Goal: Check status

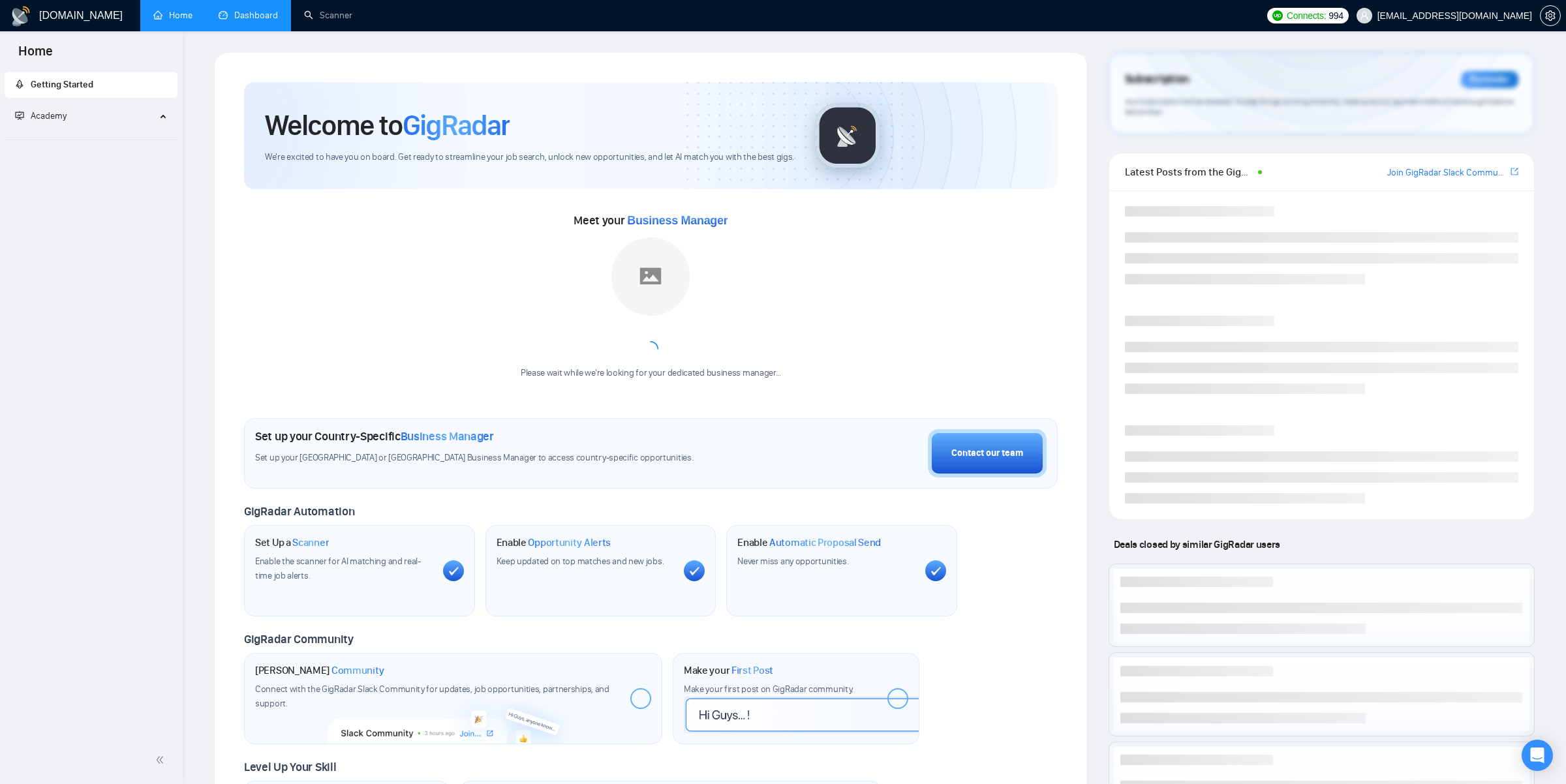
click at [267, 21] on link "Dashboard" at bounding box center [248, 15] width 60 height 11
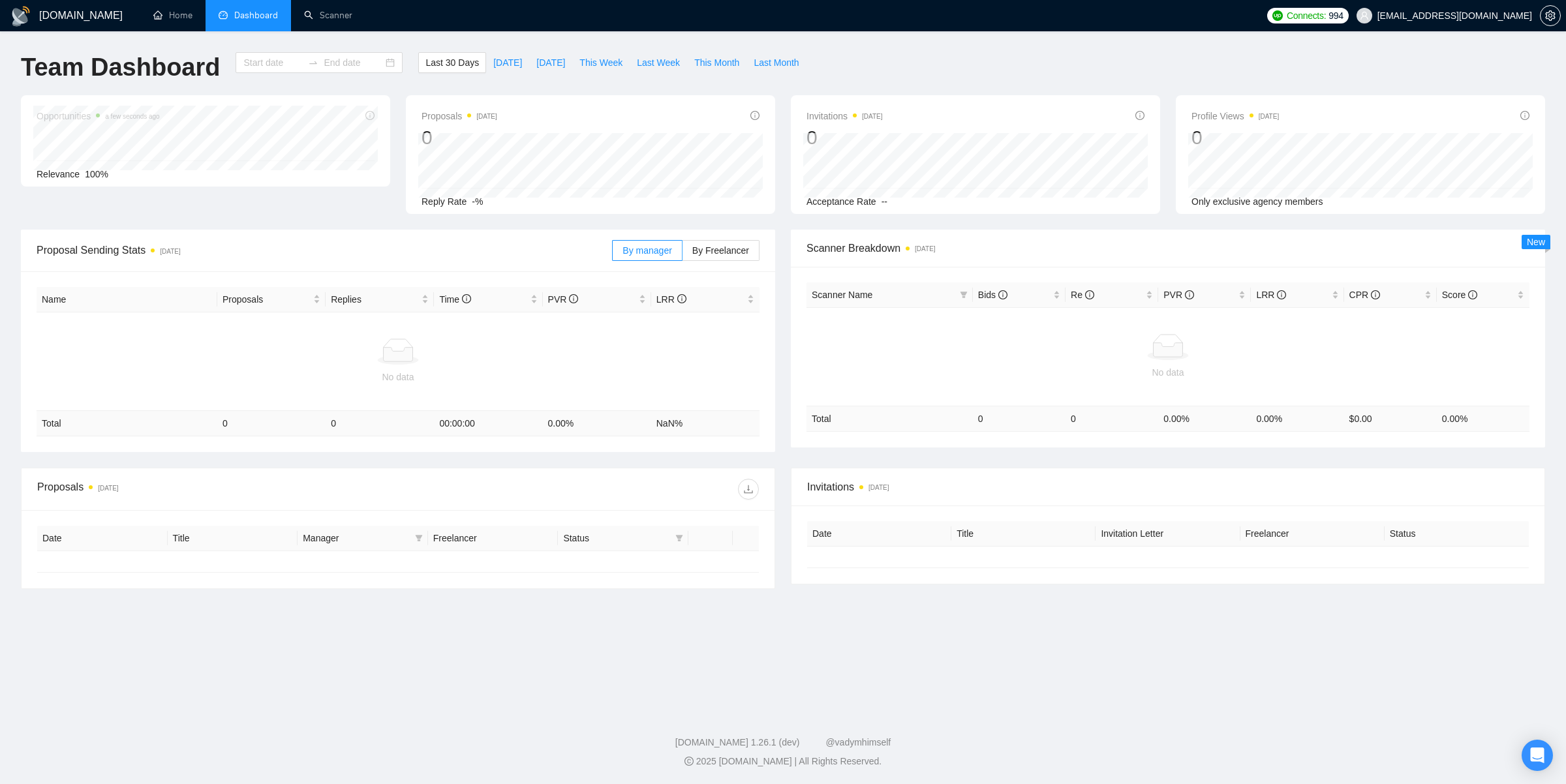
type input "[DATE]"
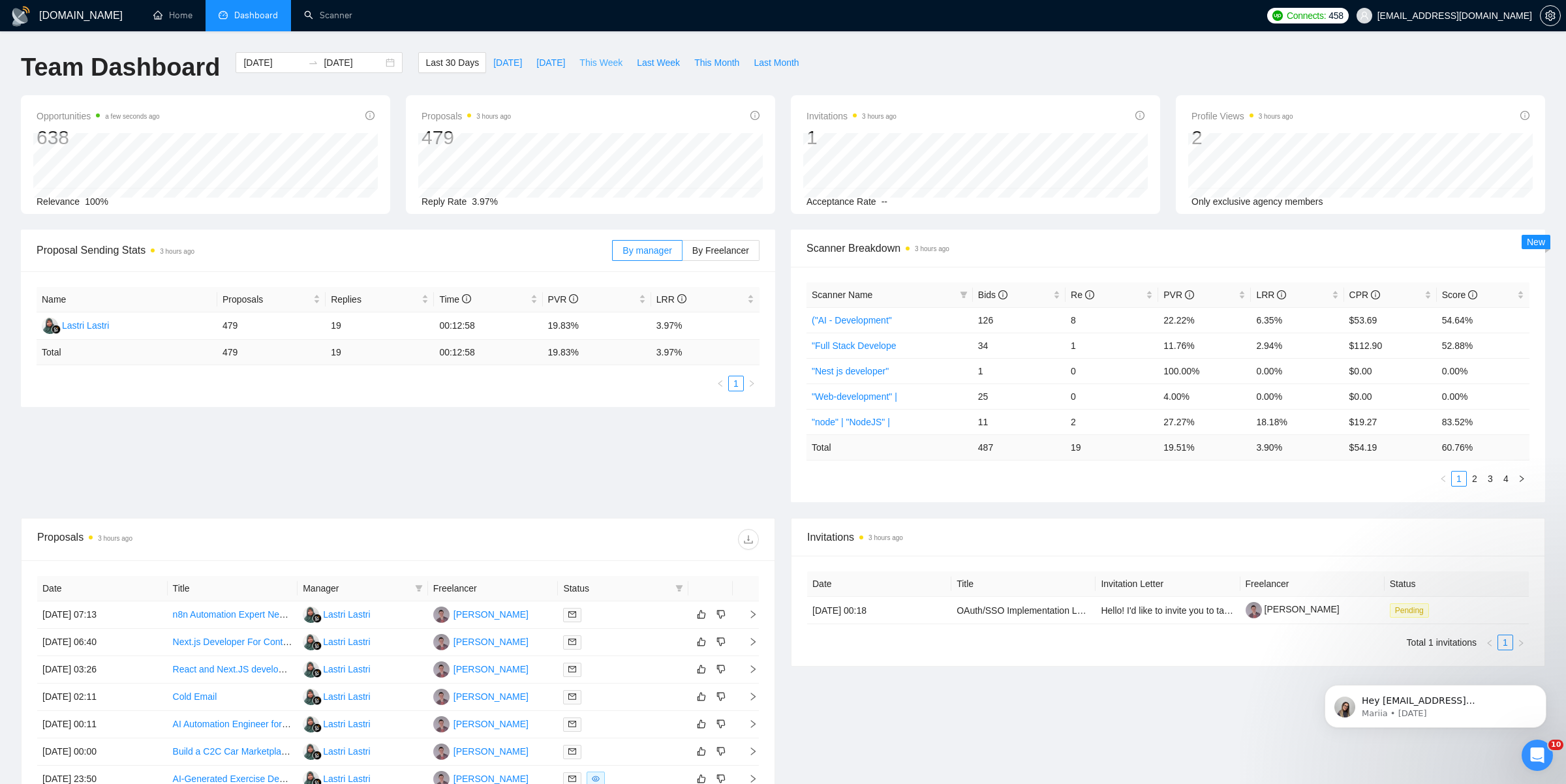
click at [611, 69] on span "This Week" at bounding box center [600, 63] width 43 height 14
type input "[DATE]"
